Goal: Information Seeking & Learning: Learn about a topic

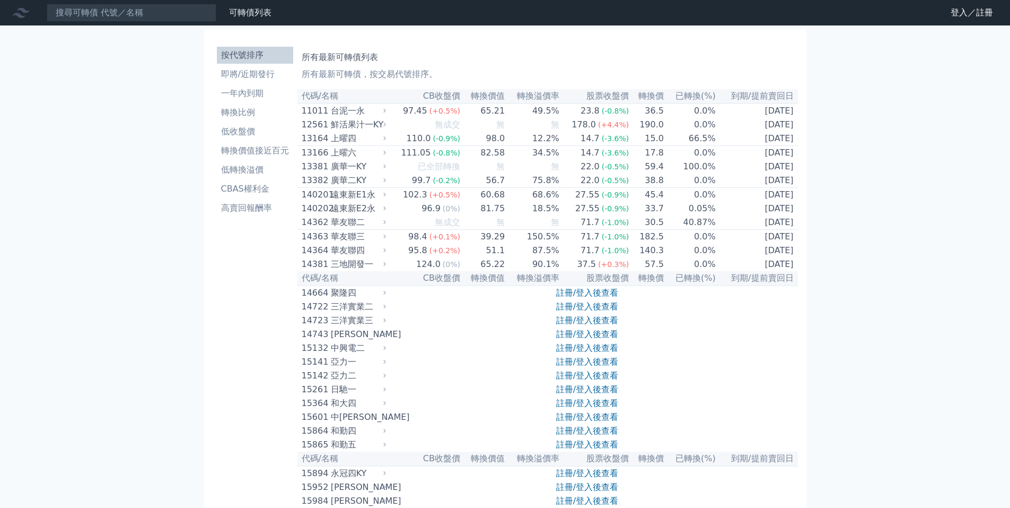
click at [248, 48] on link "按代號排序" at bounding box center [255, 55] width 76 height 17
click at [264, 76] on li "即將/近期發行" at bounding box center [255, 74] width 76 height 13
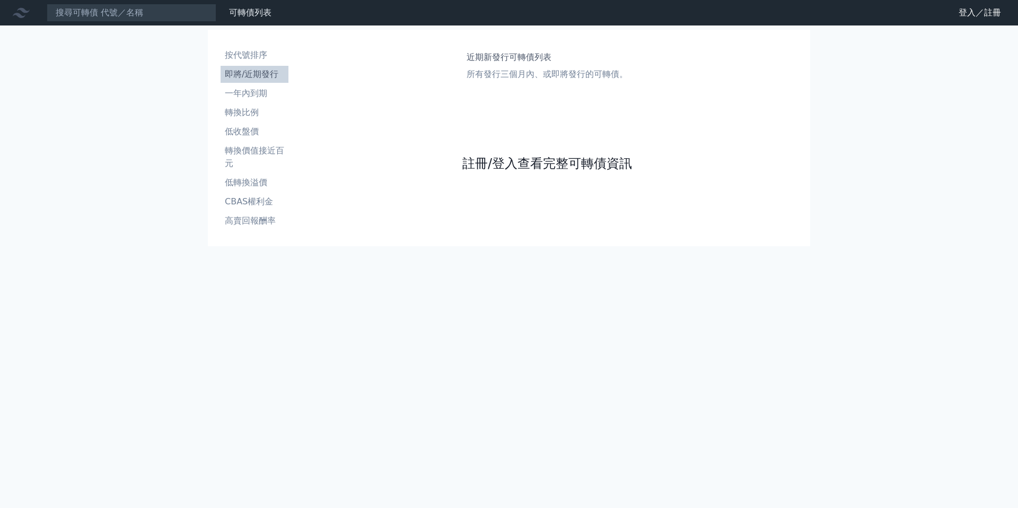
click at [530, 164] on link "註冊/登入查看完整可轉債資訊" at bounding box center [547, 163] width 170 height 17
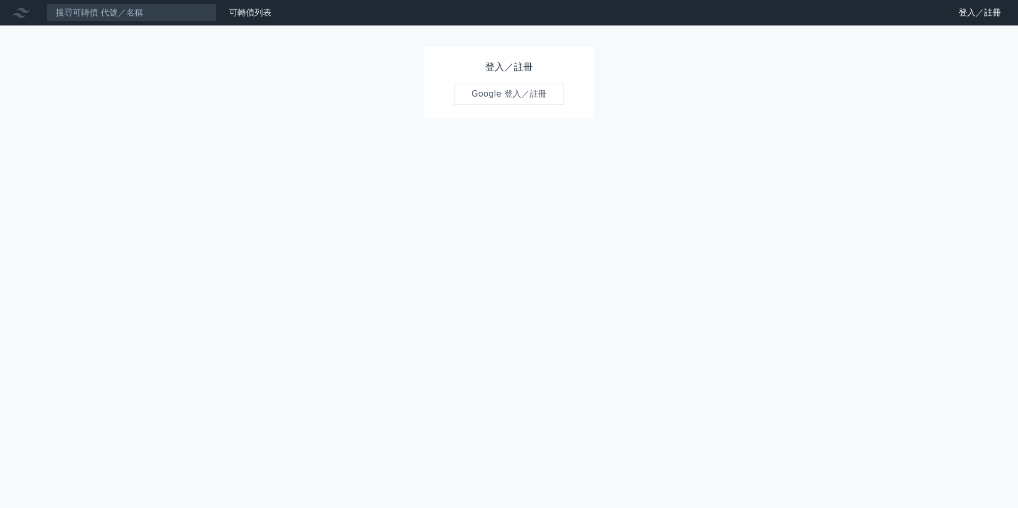
click at [500, 101] on link "Google 登入／註冊" at bounding box center [509, 94] width 110 height 22
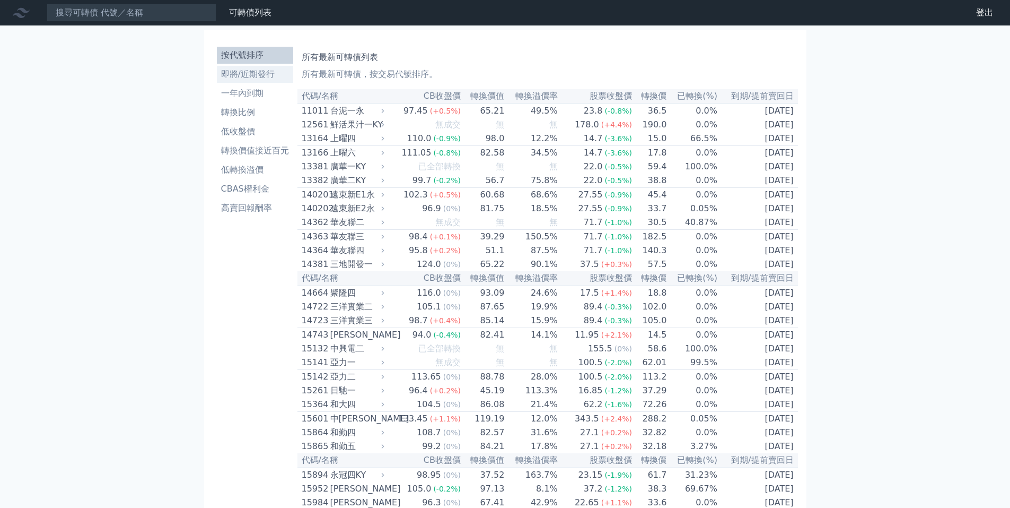
click at [269, 68] on li "即將/近期發行" at bounding box center [255, 74] width 76 height 13
